Goal: Transaction & Acquisition: Subscribe to service/newsletter

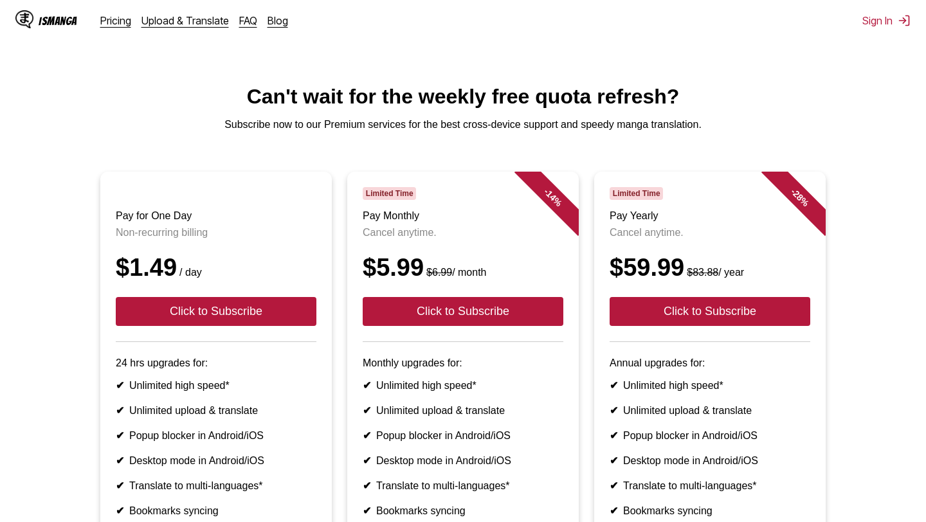
click at [295, 129] on p "Subscribe now to our Premium services for the best cross-device support and spe…" at bounding box center [463, 125] width 906 height 12
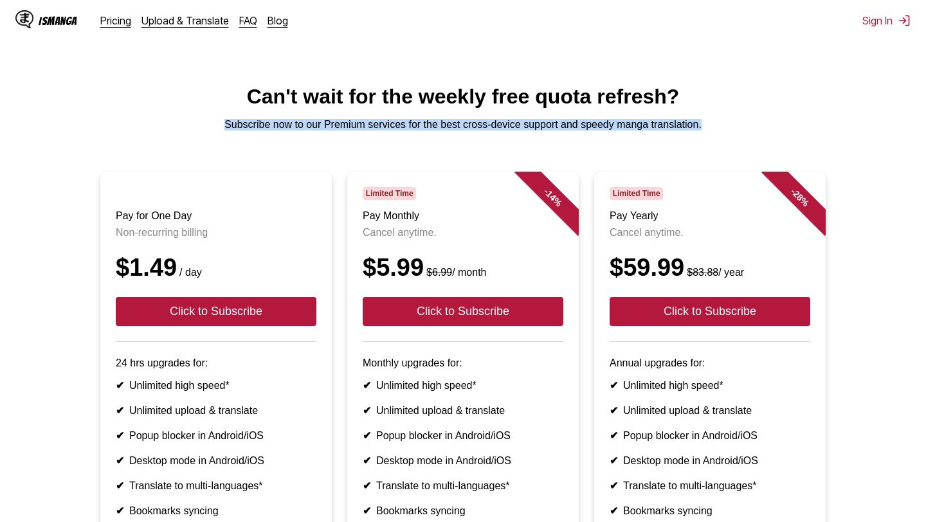
click at [295, 148] on main "Can't wait for the weekly free quota refresh? Subscribe now to our Premium serv…" at bounding box center [463, 365] width 926 height 560
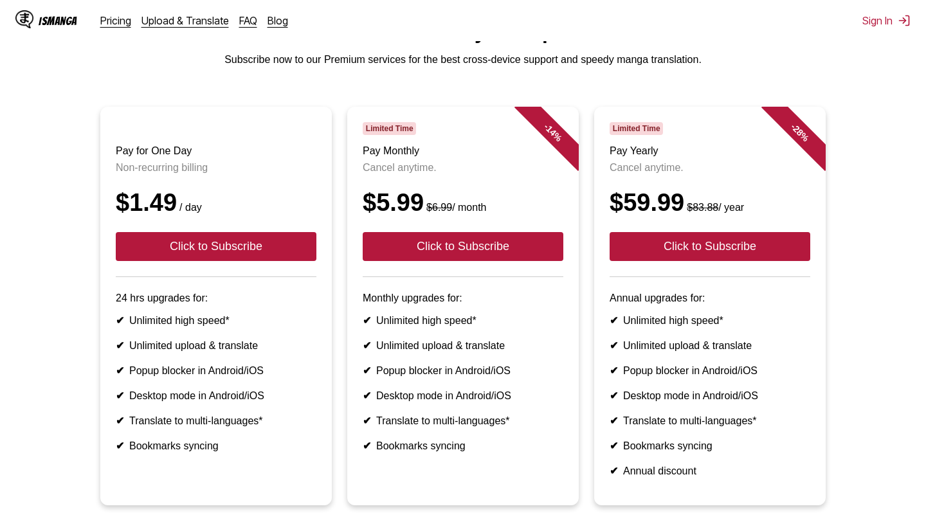
scroll to position [71, 0]
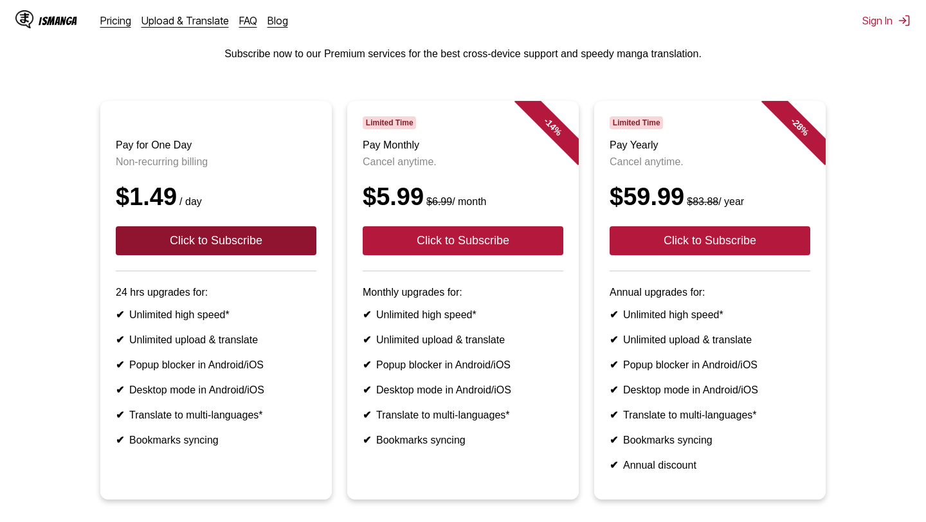
click at [239, 239] on button "Click to Subscribe" at bounding box center [216, 240] width 201 height 29
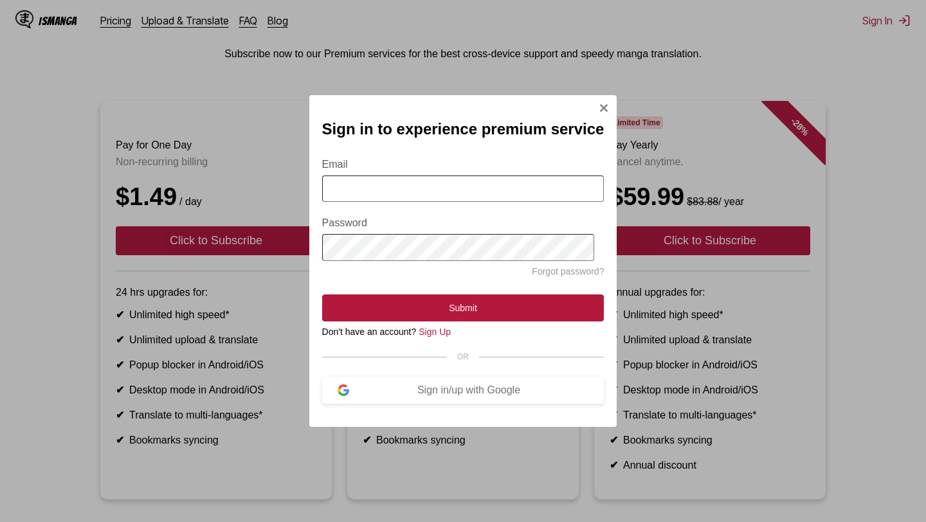
click at [419, 406] on div "Sign in to experience premium service Email Password Forgot password? Submit Do…" at bounding box center [463, 261] width 308 height 333
click at [423, 396] on div "Sign in/up with Google" at bounding box center [469, 391] width 240 height 12
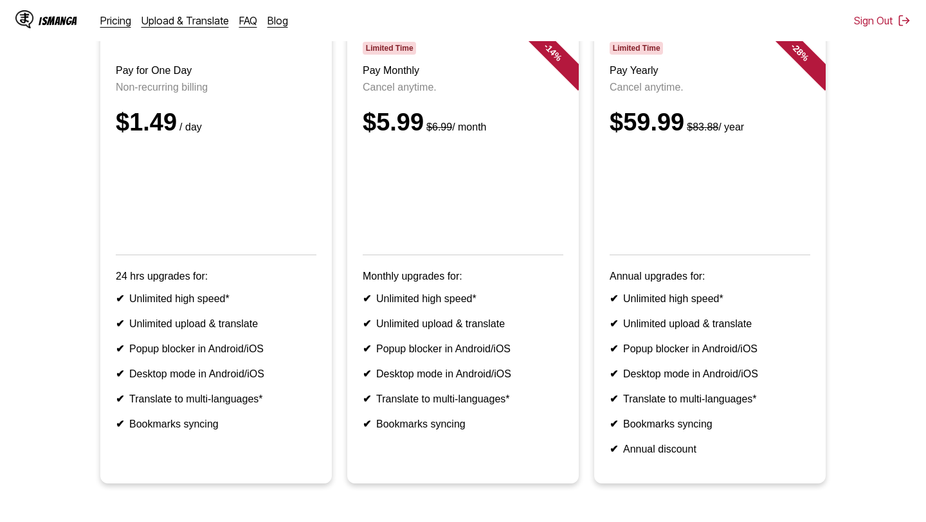
scroll to position [146, 0]
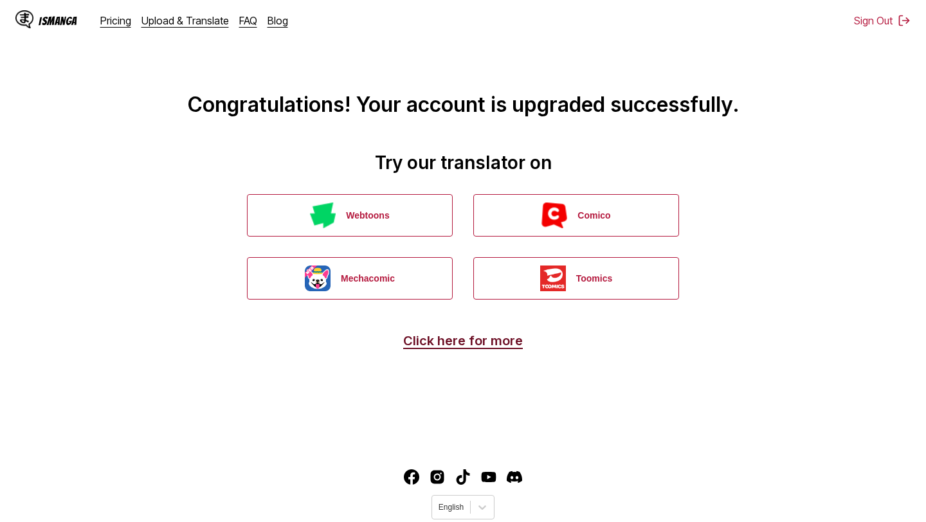
click at [434, 345] on link "Click here for more" at bounding box center [463, 340] width 120 height 15
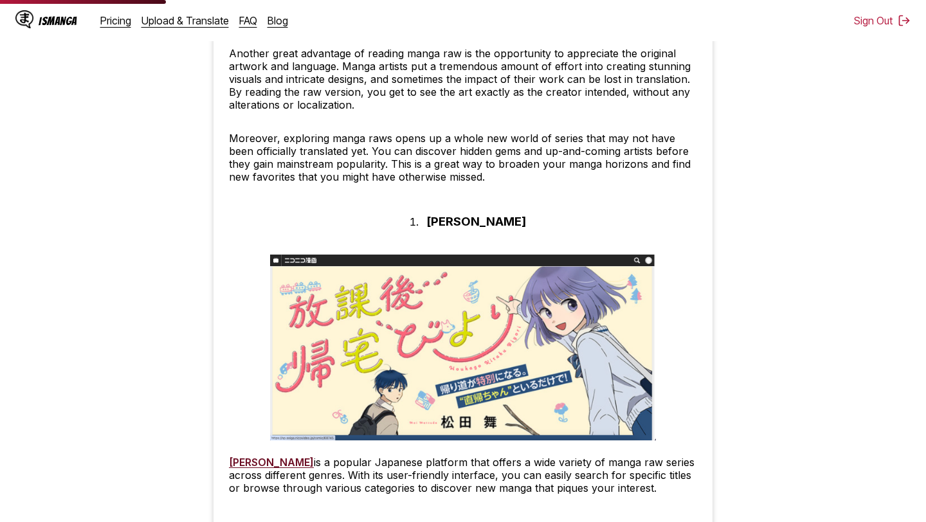
scroll to position [753, 0]
